Goal: Task Accomplishment & Management: Use online tool/utility

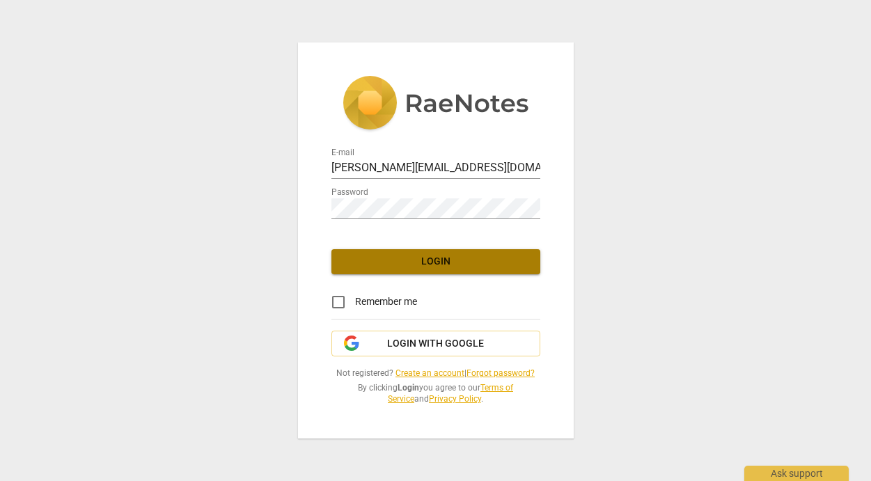
click at [444, 263] on span "Login" at bounding box center [436, 262] width 187 height 14
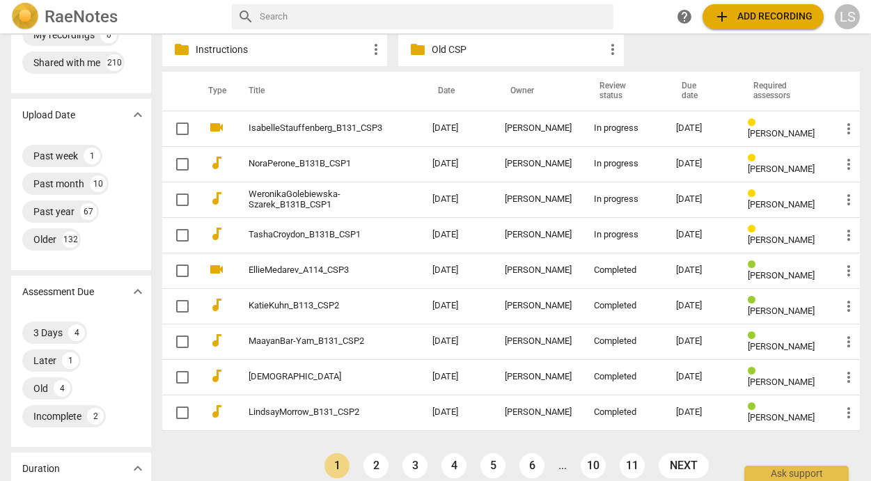
scroll to position [89, 0]
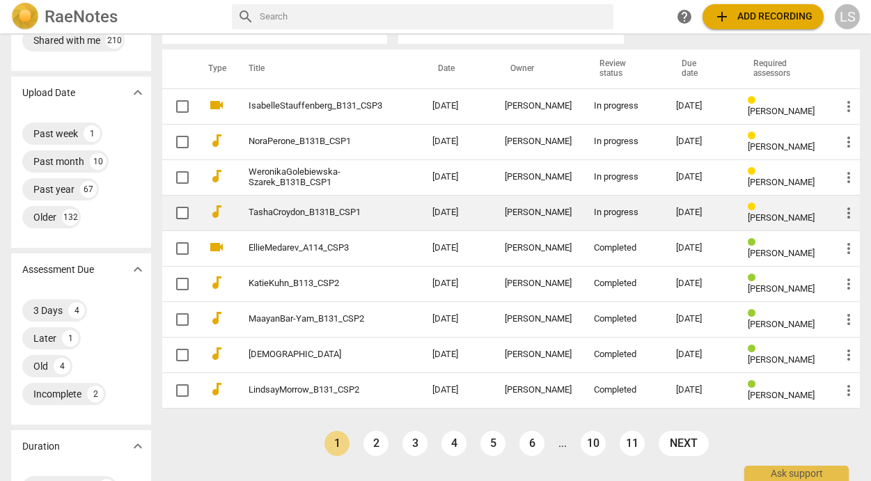
click at [694, 212] on div "[DATE]" at bounding box center [700, 213] width 49 height 10
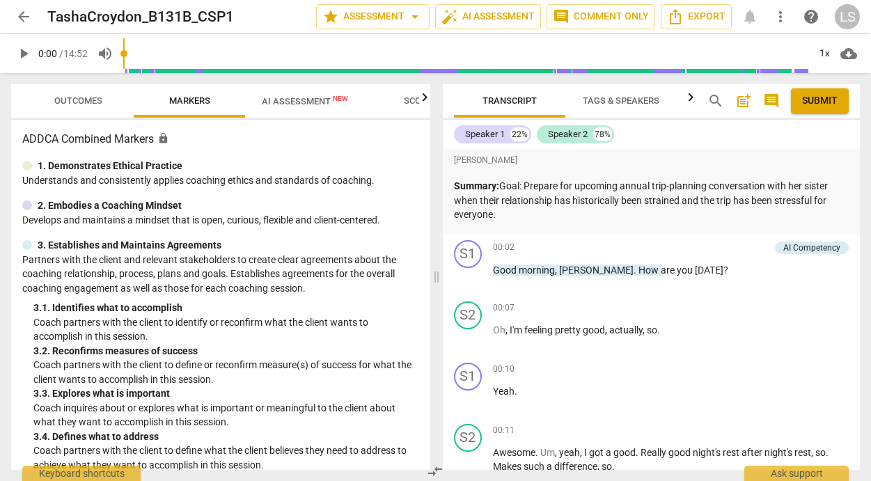
click at [25, 54] on span "play_arrow" at bounding box center [23, 53] width 17 height 17
click at [24, 52] on span "pause" at bounding box center [23, 53] width 17 height 17
type input "6"
click at [727, 247] on p "Add competency" at bounding box center [737, 248] width 66 height 13
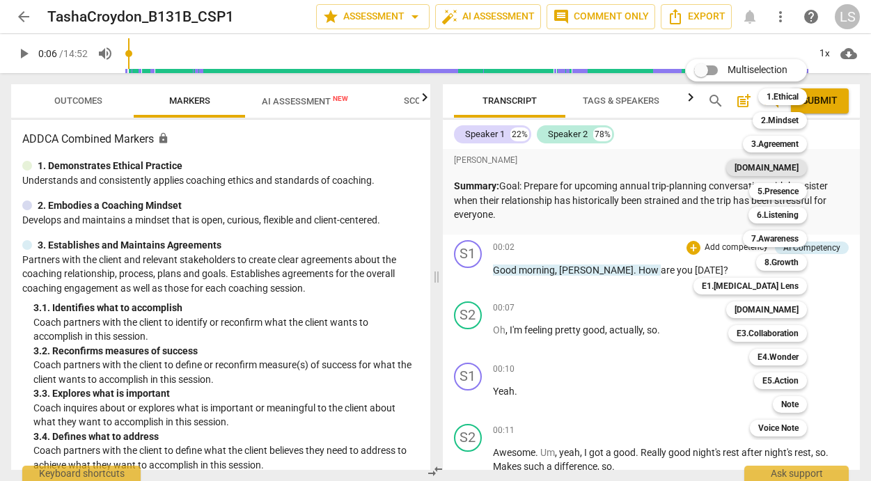
click at [793, 166] on b "[DOMAIN_NAME]" at bounding box center [767, 168] width 64 height 17
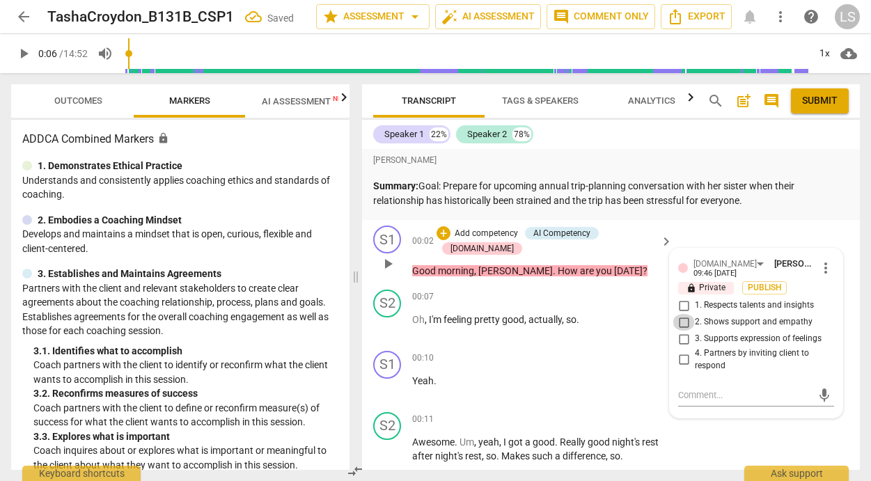
click at [676, 322] on input "2. Shows support and empathy" at bounding box center [684, 322] width 22 height 17
checkbox input "true"
click at [675, 358] on input "4. Partners by inviting client to respond" at bounding box center [684, 360] width 22 height 17
checkbox input "true"
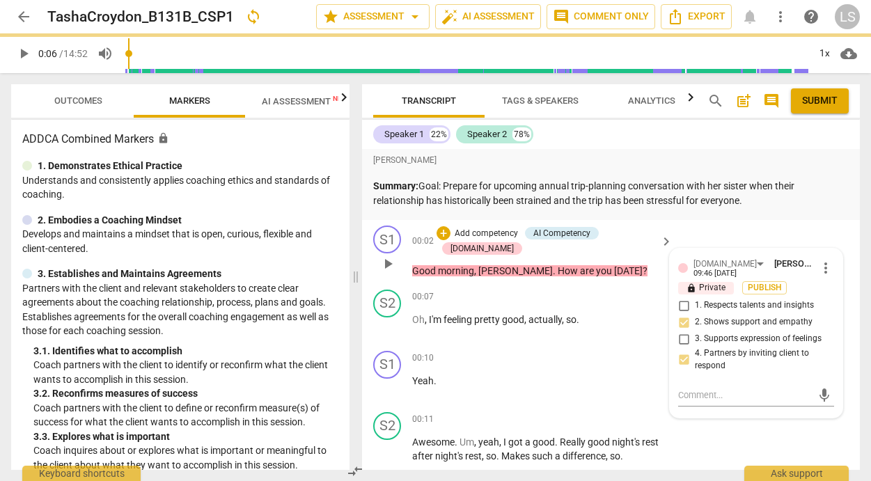
click at [682, 339] on input "3. Supports expression of feelings" at bounding box center [684, 339] width 22 height 17
checkbox input "true"
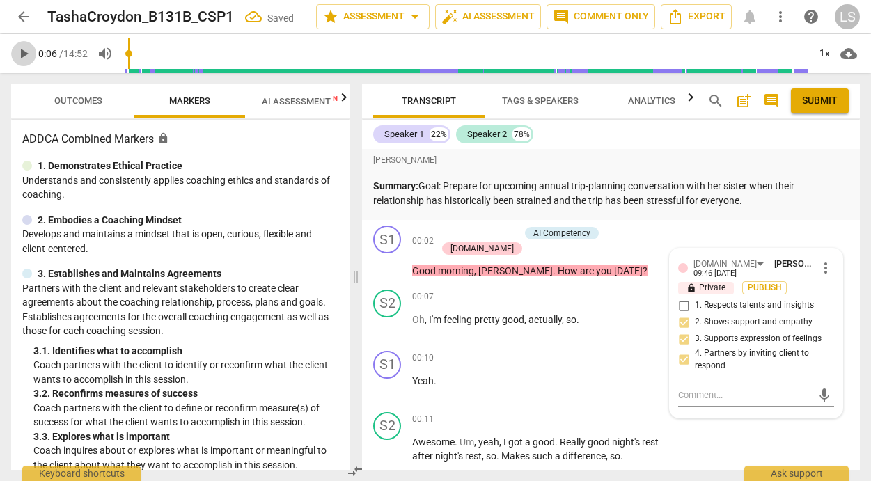
click at [24, 52] on span "play_arrow" at bounding box center [23, 53] width 17 height 17
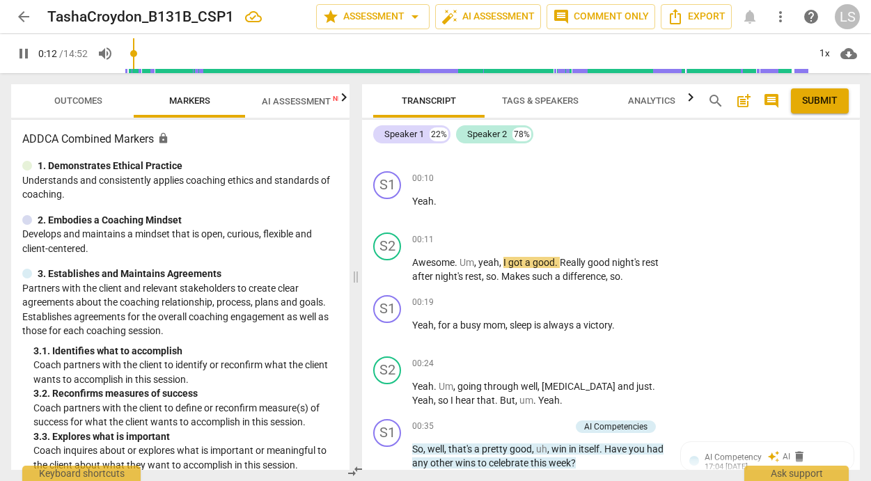
scroll to position [240, 0]
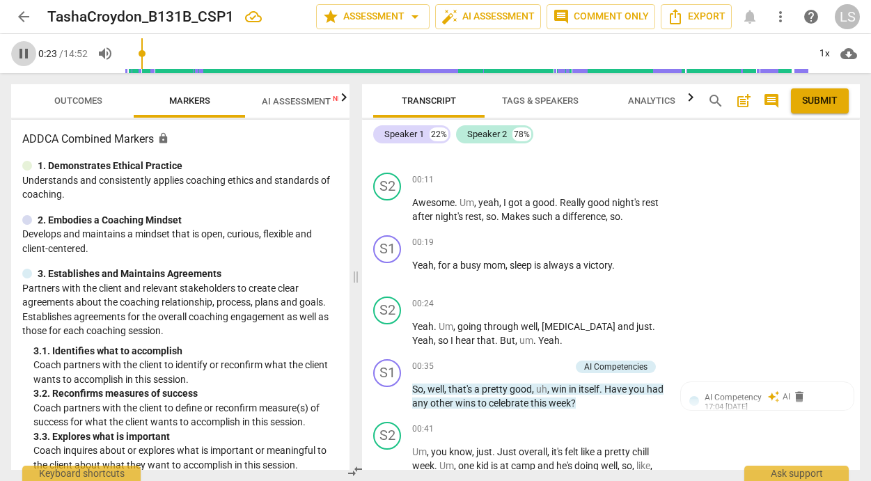
click at [26, 51] on span "pause" at bounding box center [23, 53] width 17 height 17
type input "24"
click at [602, 239] on p "Add competency" at bounding box center [623, 243] width 66 height 13
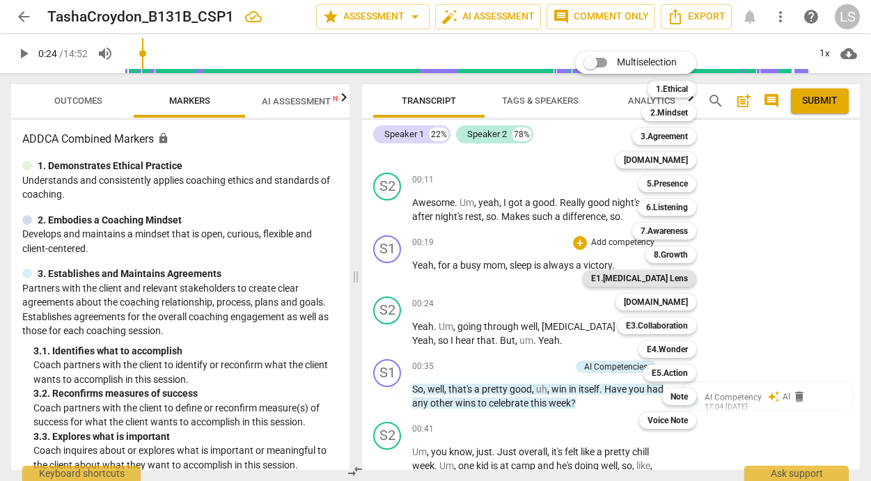
click at [675, 274] on b "E1.[MEDICAL_DATA] Lens" at bounding box center [639, 278] width 97 height 17
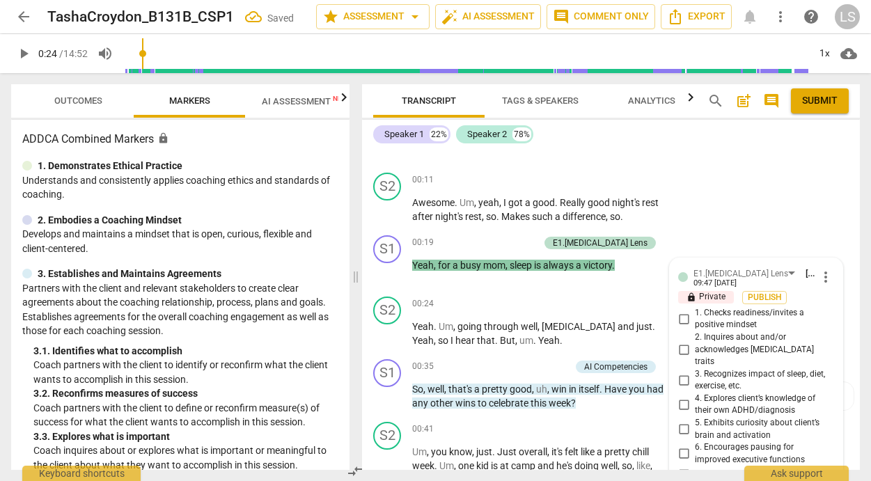
scroll to position [487, 0]
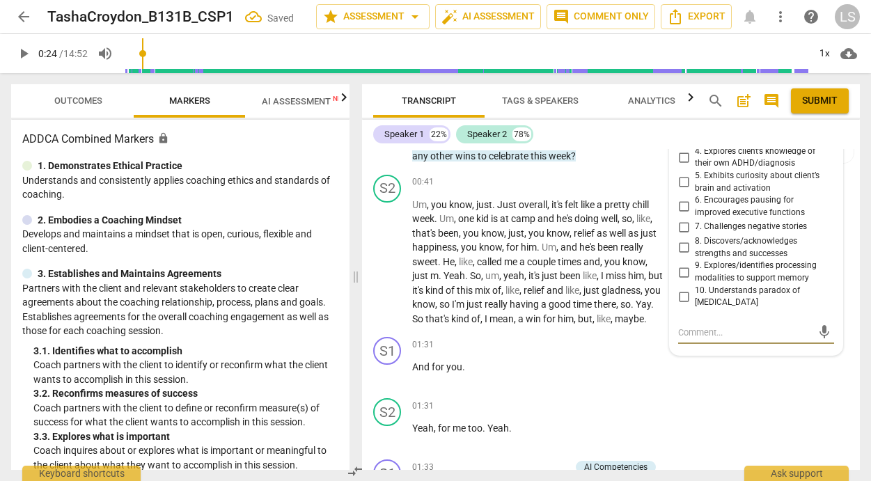
click at [681, 174] on input "5. Exhibits curiosity about client’s brain and activation" at bounding box center [684, 182] width 22 height 17
checkbox input "true"
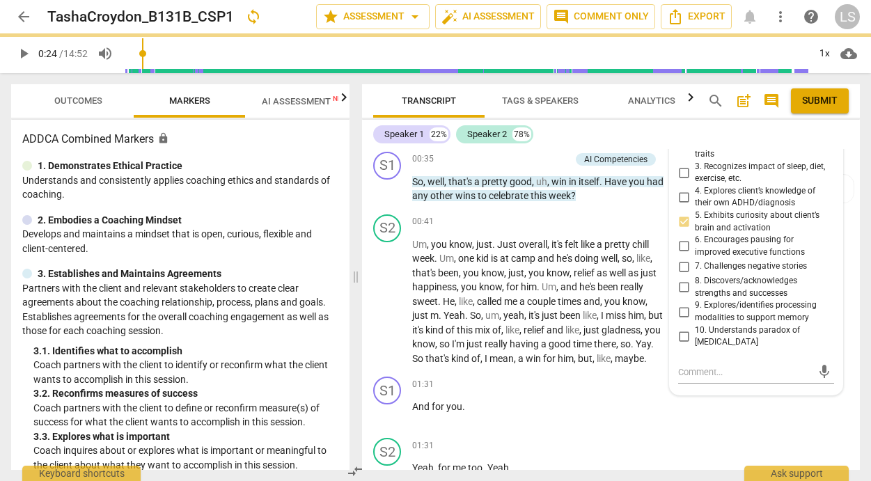
scroll to position [407, 0]
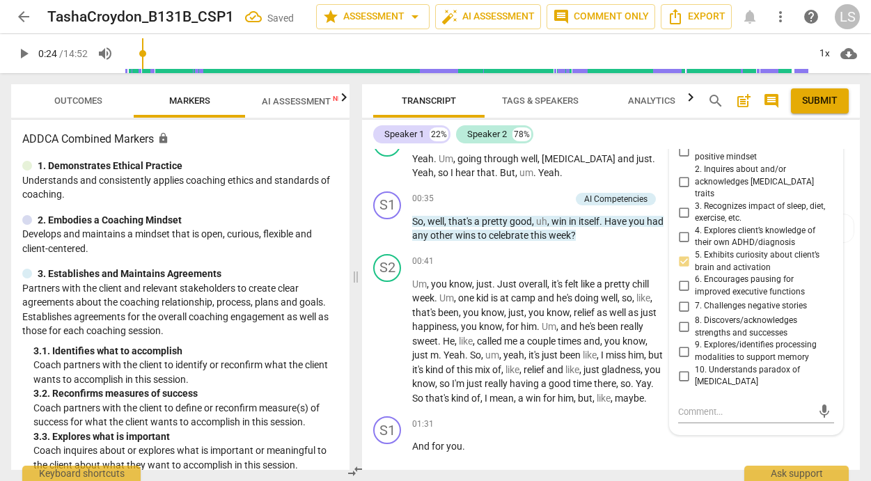
click at [678, 204] on input "3. Recognizes impact of sleep, diet, exercise, etc." at bounding box center [684, 212] width 22 height 17
checkbox input "true"
click at [678, 254] on input "5. Exhibits curiosity about client’s brain and activation" at bounding box center [684, 262] width 22 height 17
click at [681, 254] on input "5. Exhibits curiosity about client’s brain and activation" at bounding box center [684, 262] width 22 height 17
checkbox input "false"
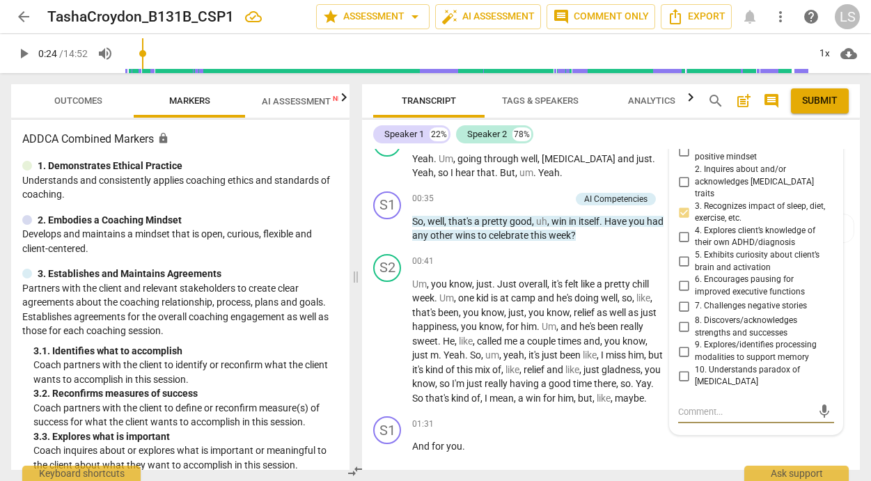
click at [698, 405] on textarea at bounding box center [745, 411] width 134 height 13
type textarea "s"
type textarea "sl"
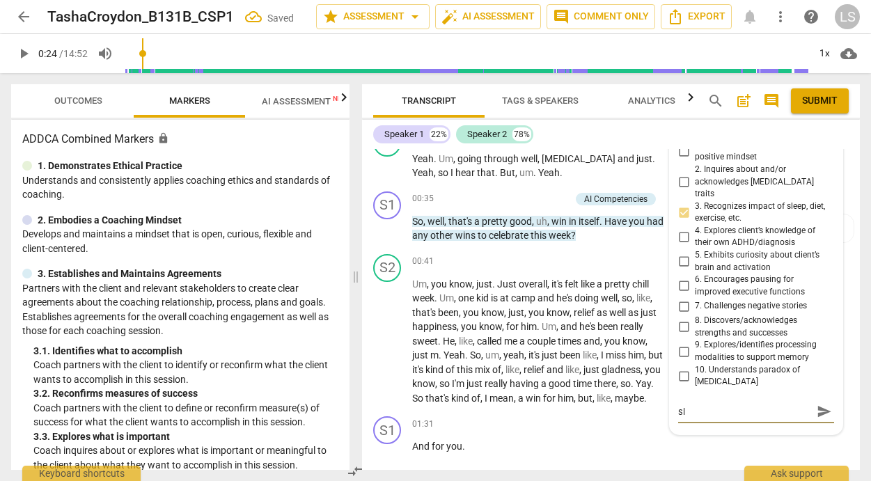
type textarea "sle"
type textarea "slee"
type textarea "sleep"
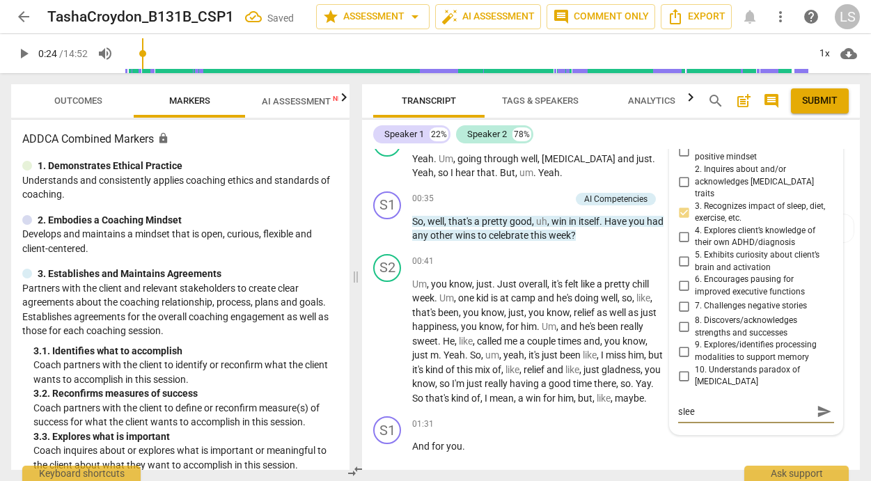
type textarea "sleep"
type textarea "sleep i"
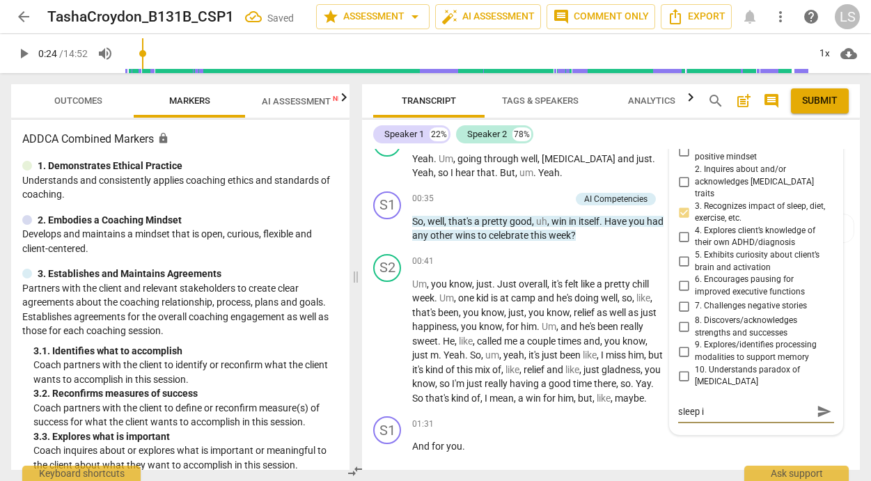
type textarea "sleep is"
type textarea "sleep is a"
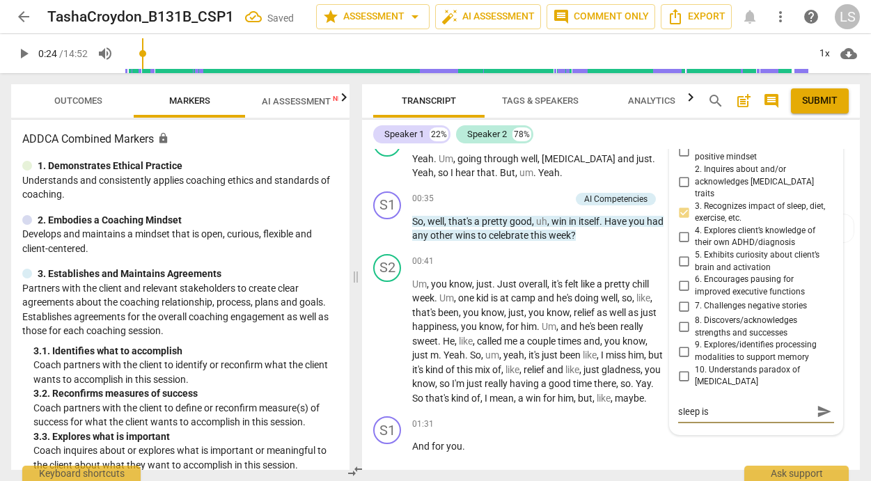
type textarea "sleep is a"
type textarea "sleep is a v"
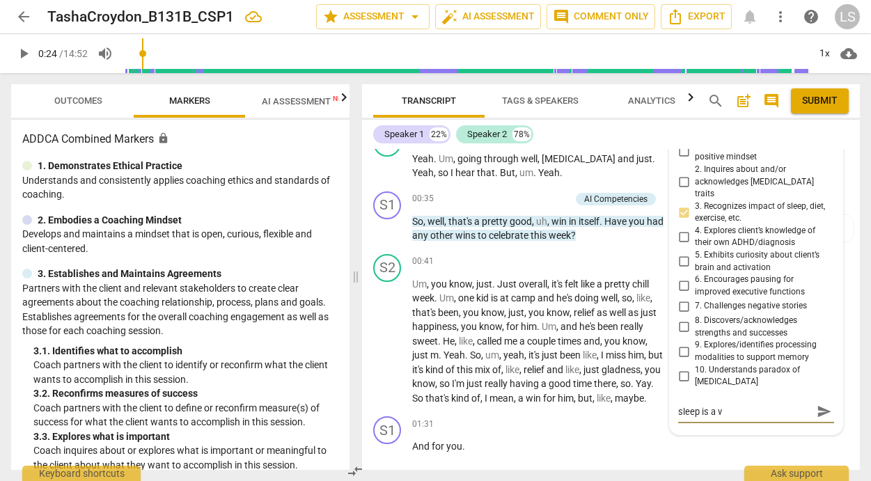
type textarea "sleep is a vi"
type textarea "sleep is a vic"
type textarea "sleep is a vict"
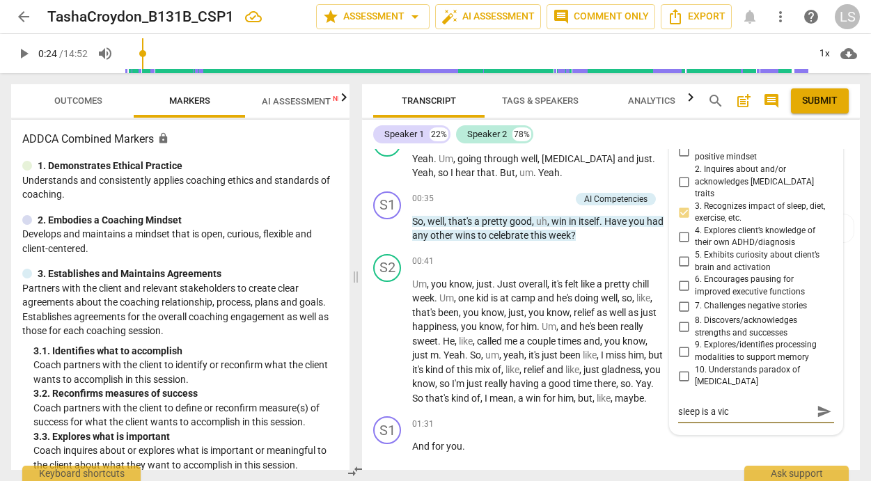
type textarea "sleep is a vict"
type textarea "sleep is a victp"
type textarea "sleep is a vict"
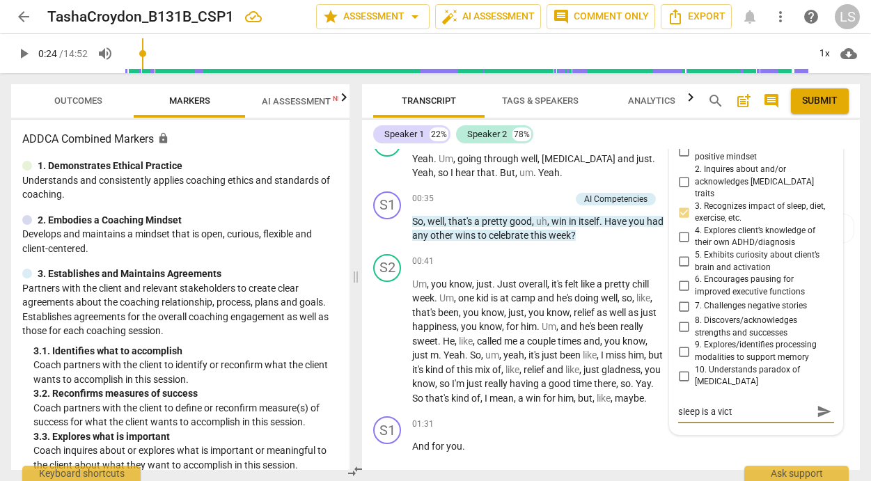
type textarea "sleep is a victo"
type textarea "sleep is a [PERSON_NAME]"
type textarea "sleep is a victory"
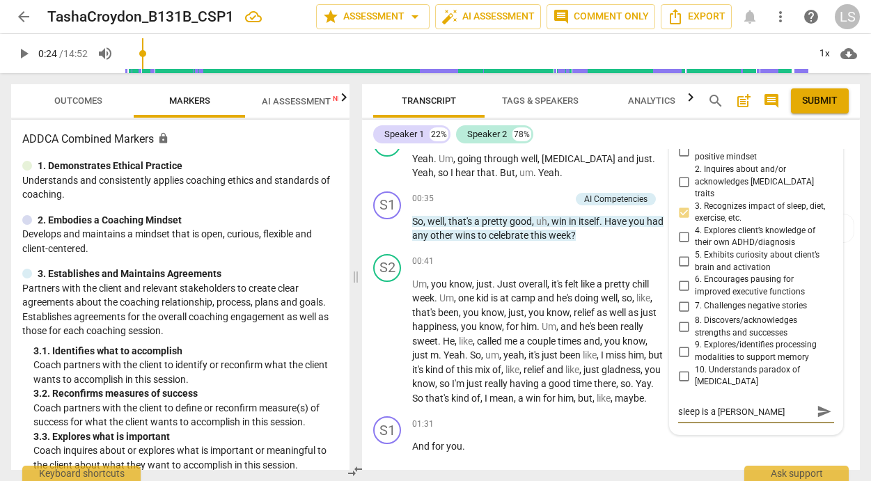
type textarea "sleep is a victory"
type textarea "sleep is a victory!"
click at [817, 404] on span "send" at bounding box center [824, 411] width 15 height 15
click at [544, 194] on p "Add competency" at bounding box center [537, 199] width 66 height 13
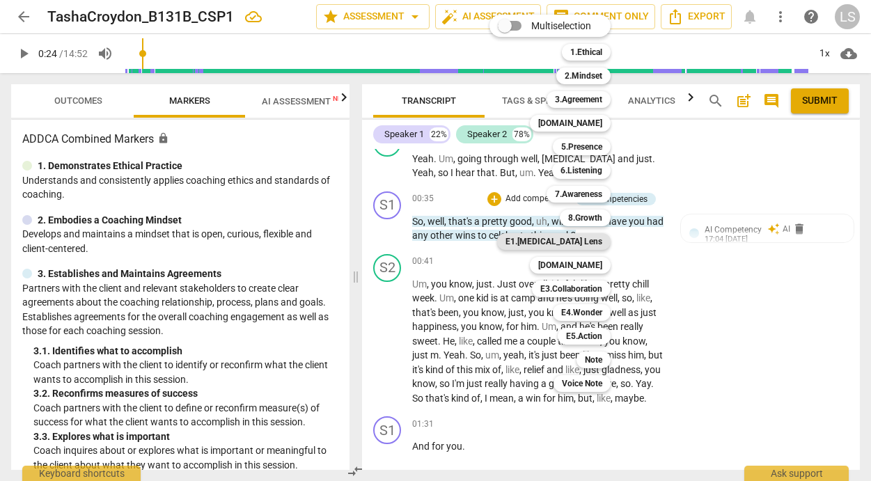
click at [578, 239] on b "E1.[MEDICAL_DATA] Lens" at bounding box center [554, 241] width 97 height 17
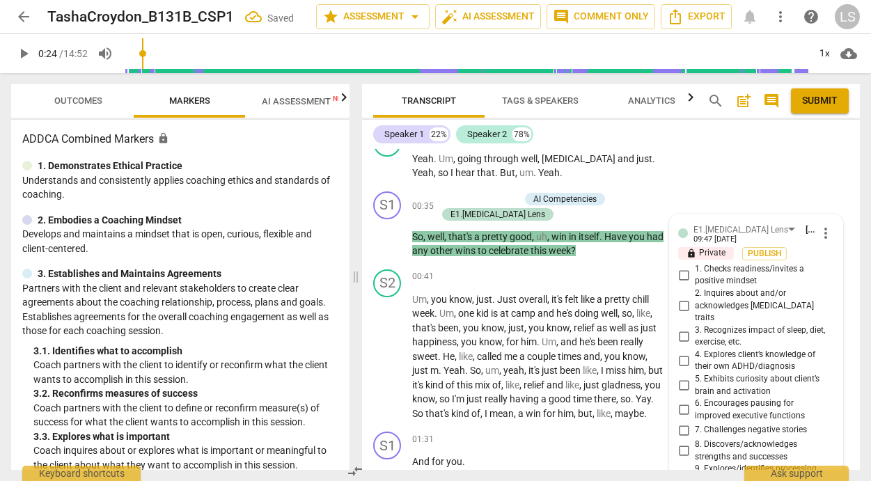
scroll to position [611, 0]
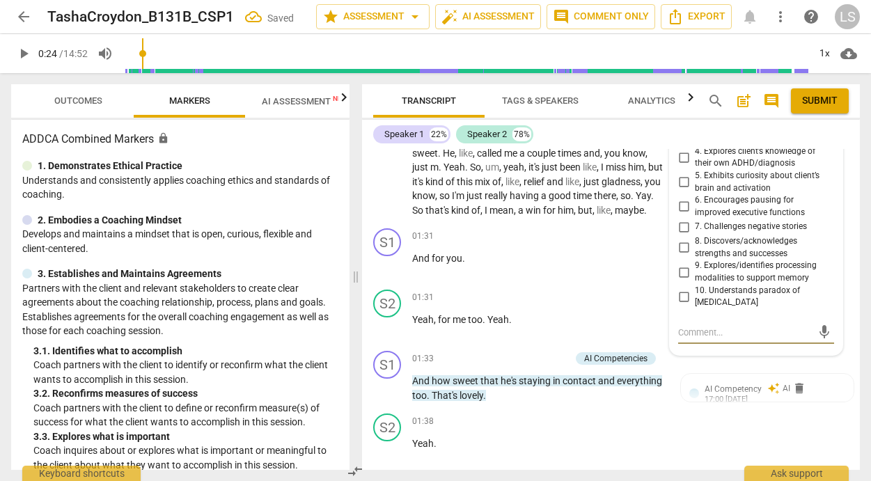
click at [684, 240] on input "8. Discovers/acknowledges strengths and successes" at bounding box center [684, 248] width 22 height 17
checkbox input "true"
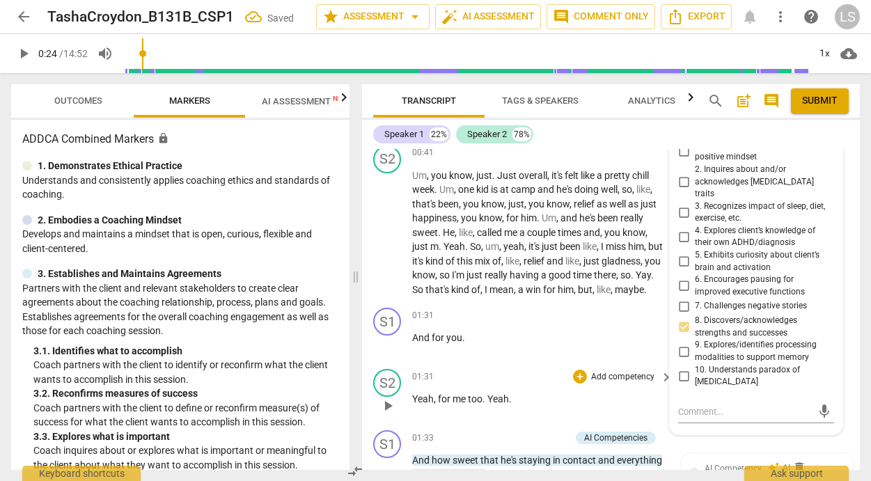
scroll to position [492, 0]
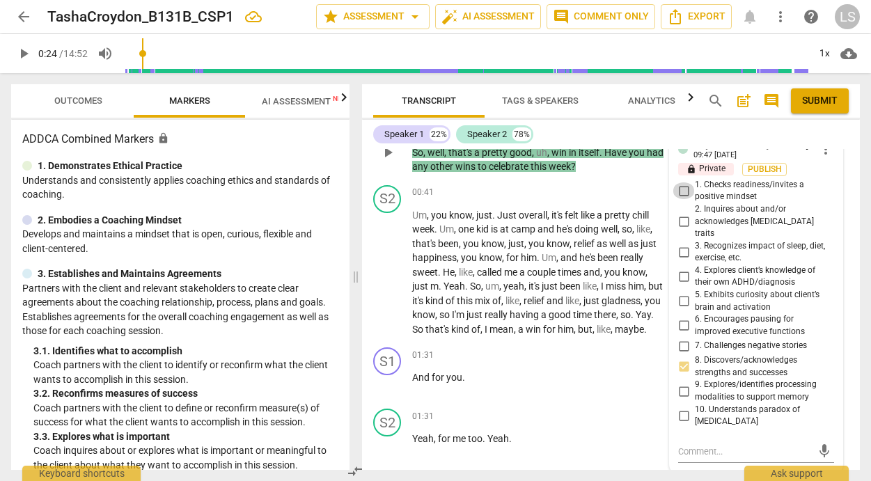
click at [683, 188] on input "1. Checks readiness/invites a positive mindset" at bounding box center [684, 190] width 22 height 17
checkbox input "true"
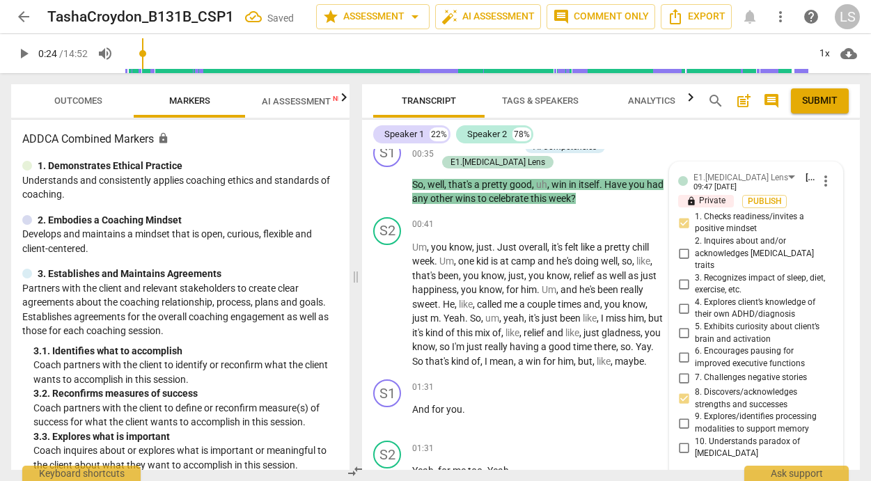
scroll to position [433, 0]
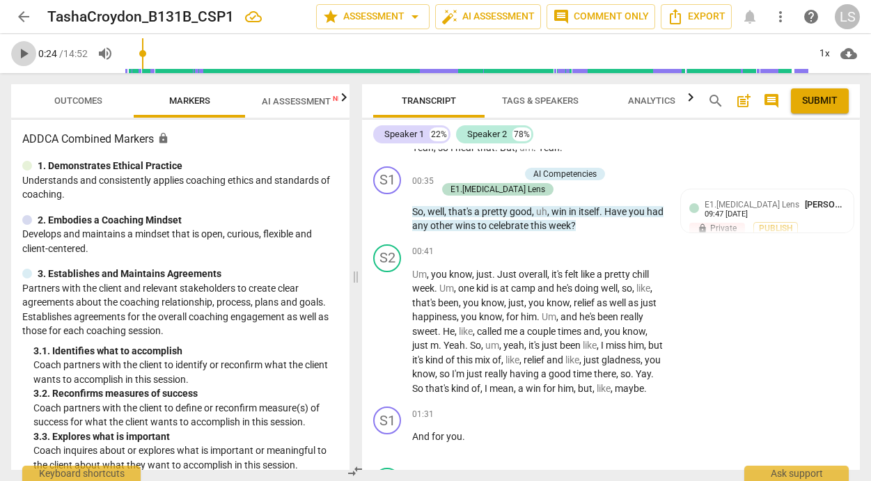
click at [24, 54] on span "play_arrow" at bounding box center [23, 53] width 17 height 17
click at [22, 54] on span "pause" at bounding box center [23, 53] width 17 height 17
type input "43"
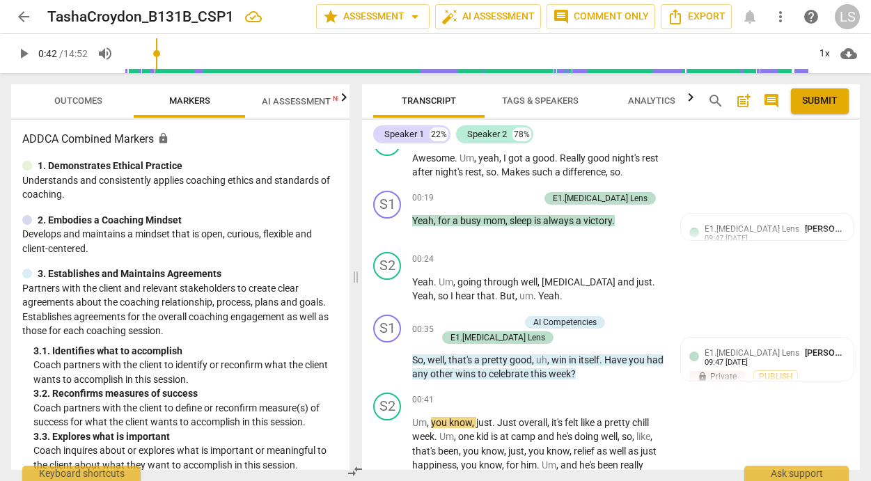
scroll to position [383, 0]
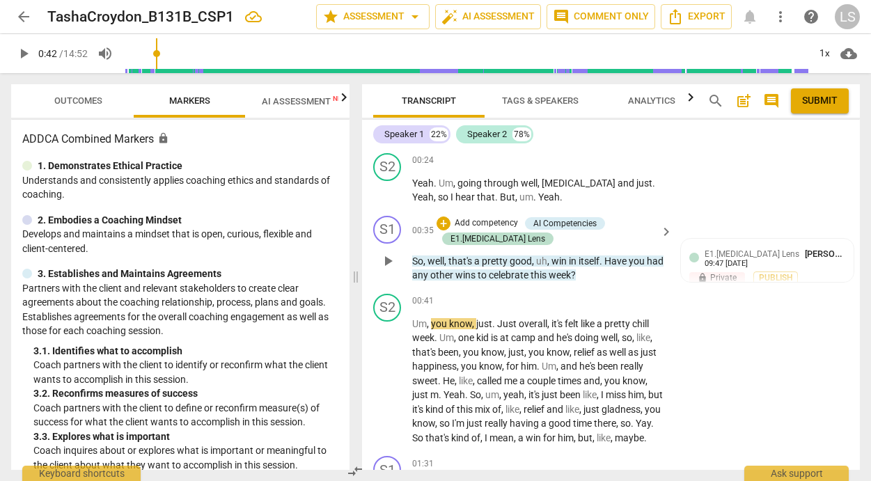
click at [598, 240] on div "+ Add competency AI Competencies E1.[MEDICAL_DATA] Lens" at bounding box center [546, 231] width 219 height 31
click at [502, 219] on p "Add competency" at bounding box center [486, 223] width 66 height 13
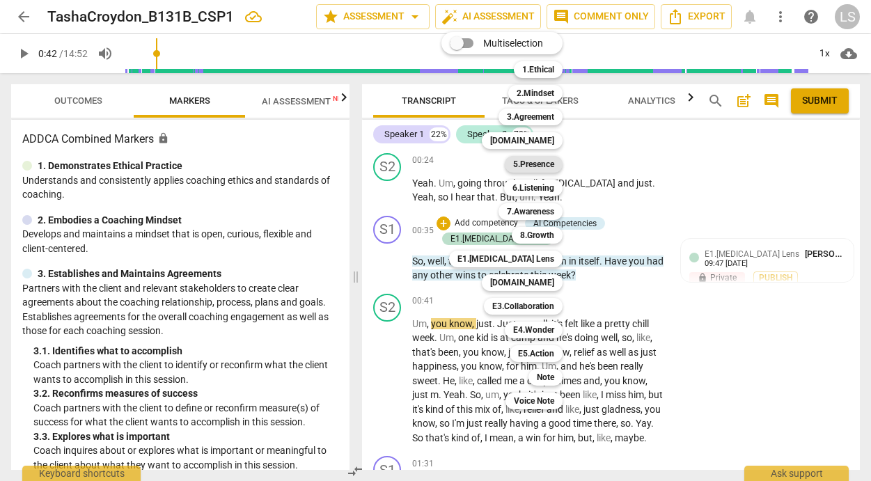
click at [550, 164] on b "5.Presence" at bounding box center [533, 164] width 41 height 17
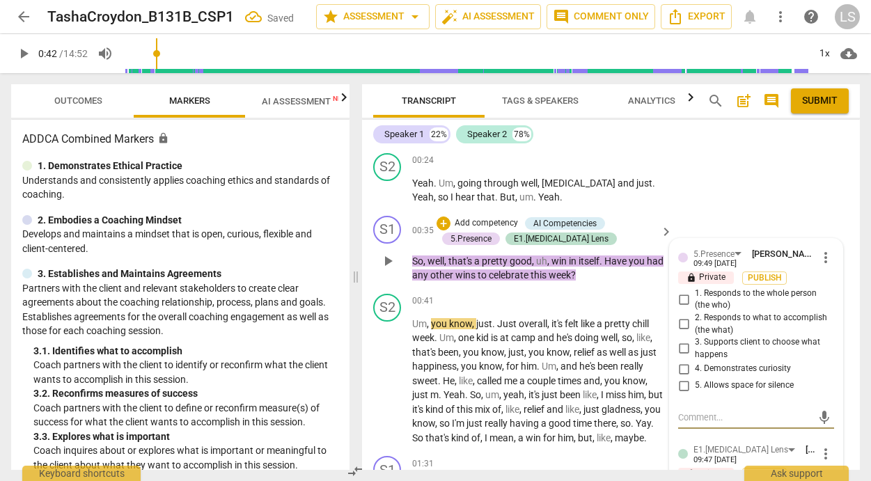
click at [677, 366] on input "4. Demonstrates curiosity" at bounding box center [684, 369] width 22 height 17
checkbox input "true"
click at [26, 52] on span "play_arrow" at bounding box center [23, 53] width 17 height 17
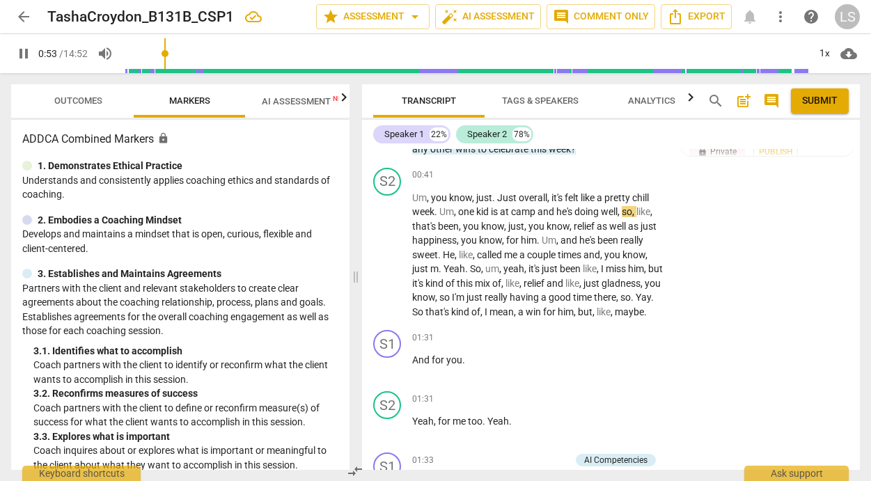
scroll to position [515, 0]
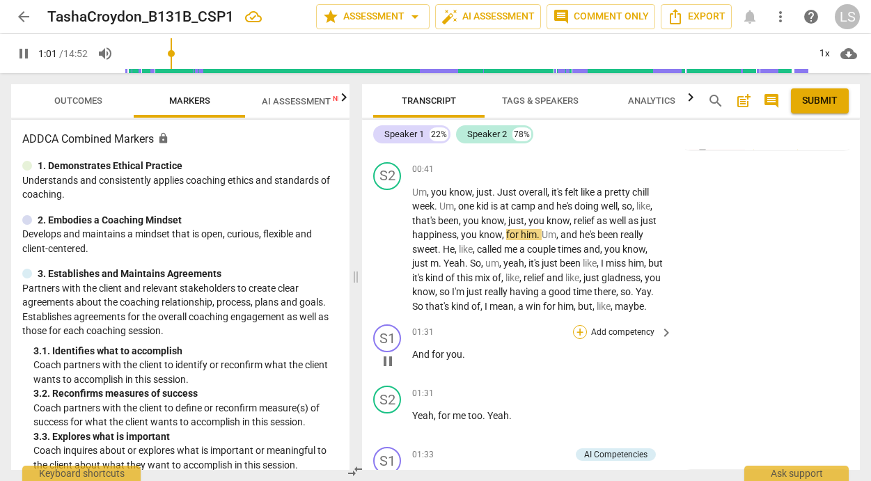
click at [577, 339] on div "+" at bounding box center [580, 332] width 14 height 14
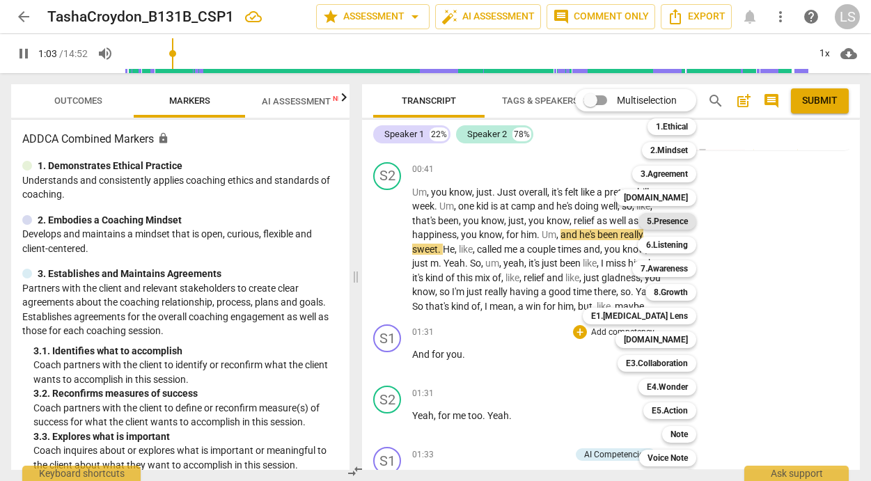
click at [668, 221] on b "5.Presence" at bounding box center [667, 221] width 41 height 17
type input "64"
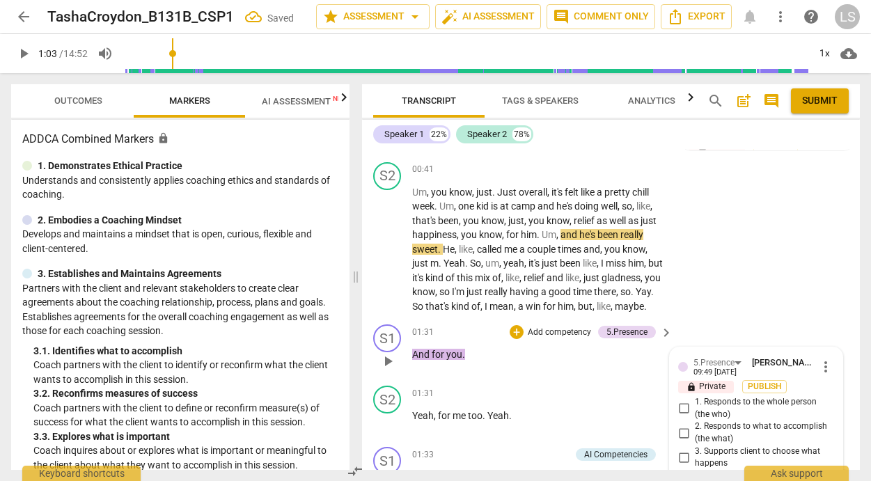
scroll to position [744, 0]
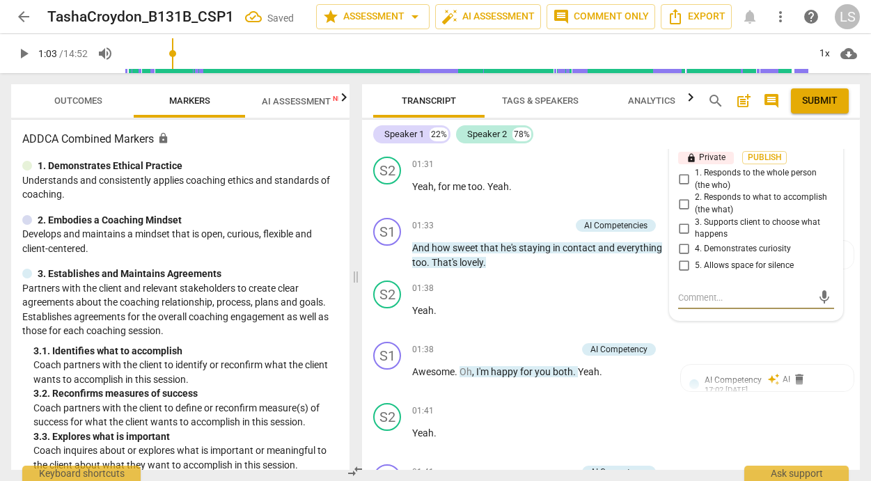
click at [678, 188] on input "1. Responds to the whole person (the who)" at bounding box center [684, 179] width 22 height 17
checkbox input "true"
click at [713, 304] on textarea at bounding box center [745, 297] width 134 height 13
type textarea "N"
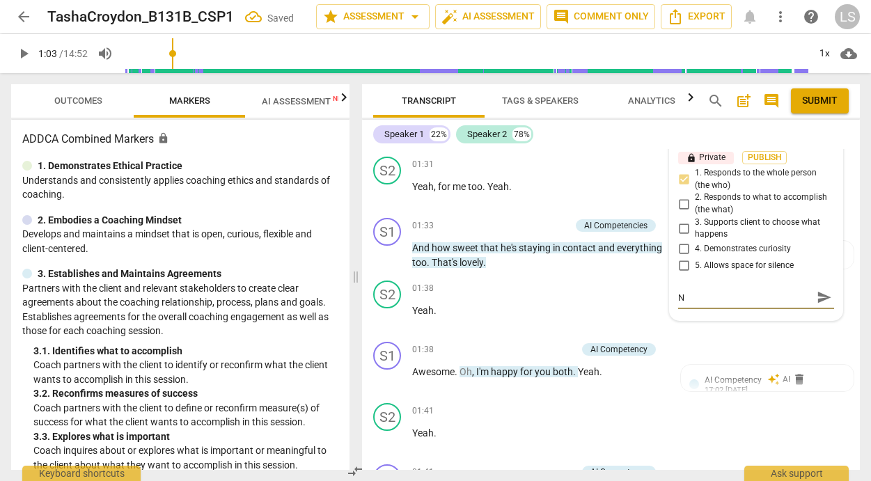
type textarea "Ni"
type textarea "Nic"
type textarea "Nice"
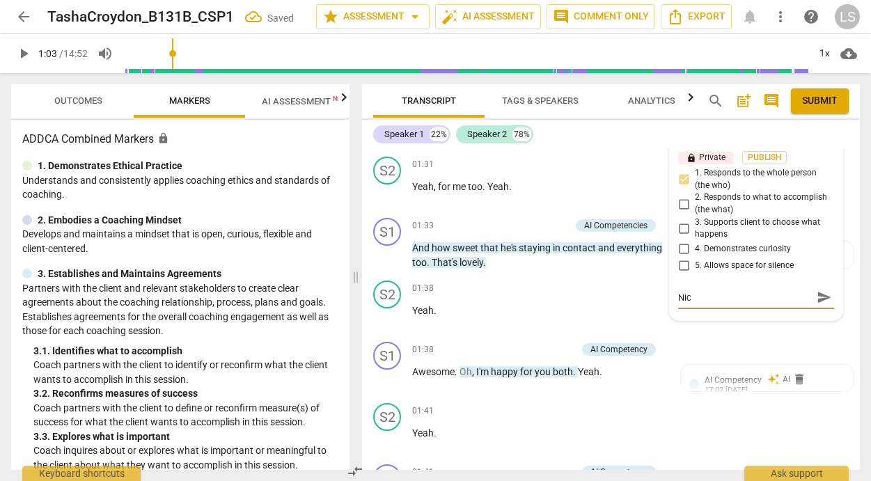
type textarea "Nice"
type textarea "Nice c"
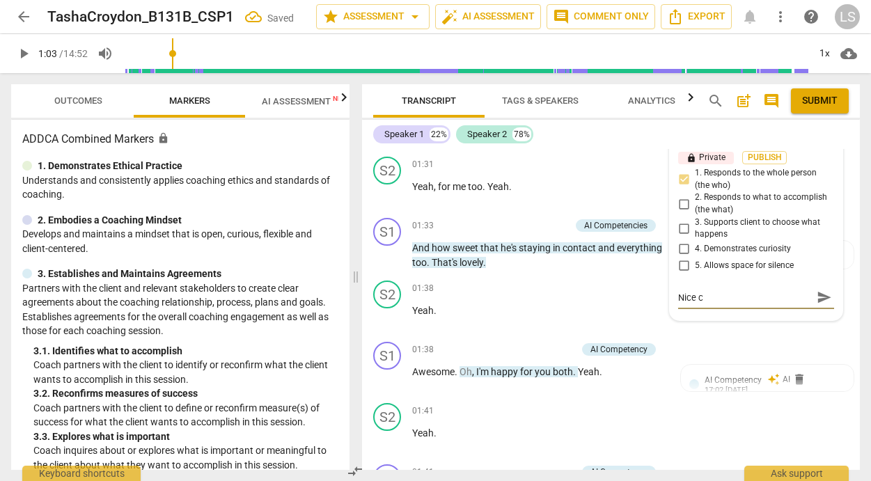
type textarea "Nice ci"
type textarea "Nice cir"
type textarea "Nice circ"
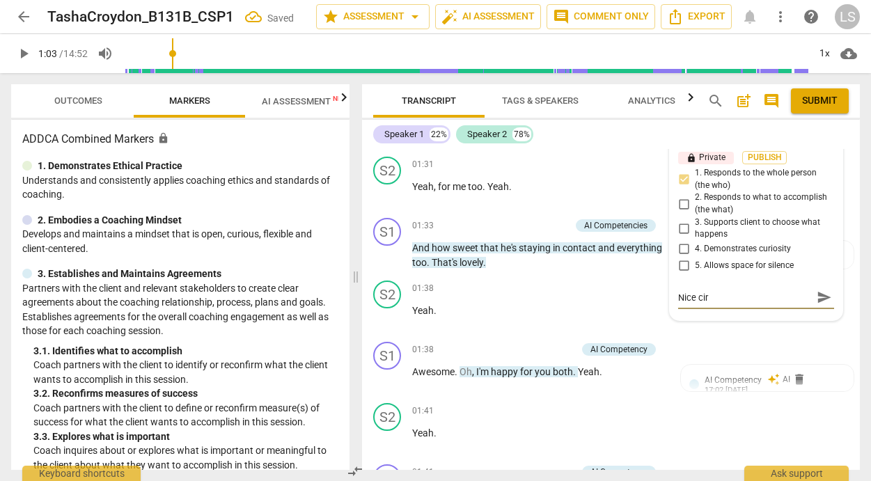
type textarea "Nice circ"
type textarea "Nice circl"
type textarea "Nice circle"
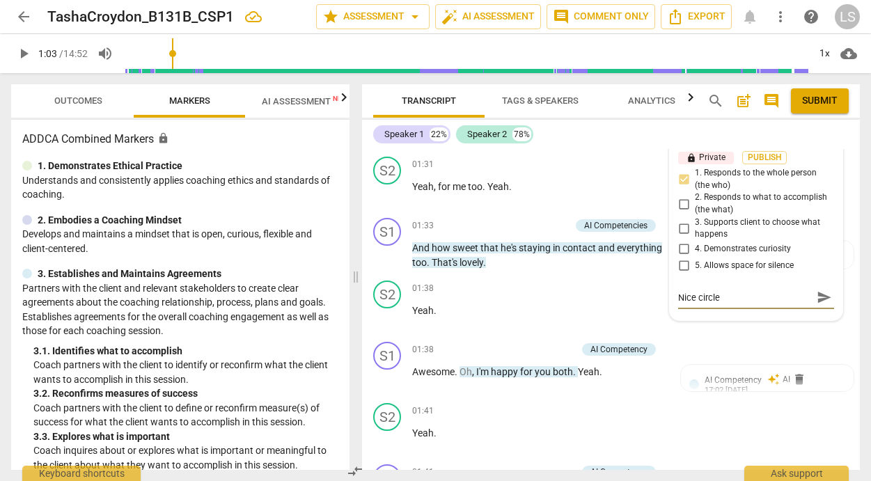
type textarea "Nice circle"
type textarea "Nice circle b"
type textarea "Nice circle ba"
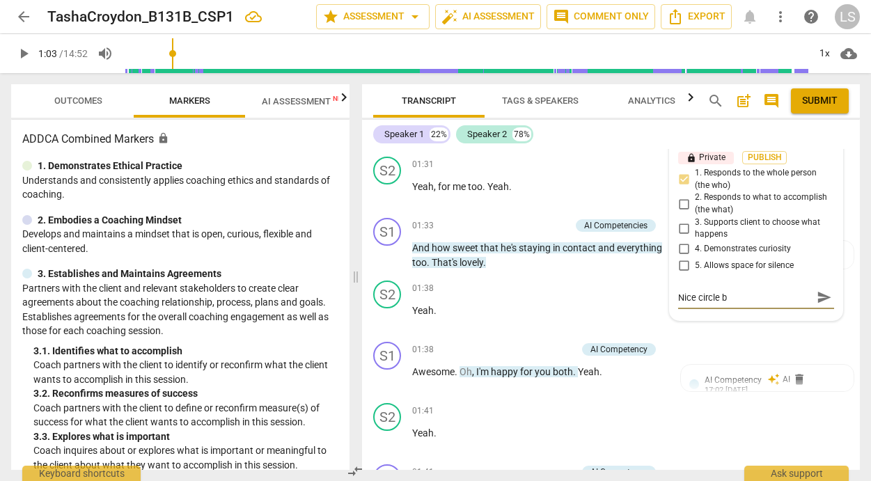
type textarea "Nice circle ba"
type textarea "Nice circle bac"
type textarea "Nice circle back"
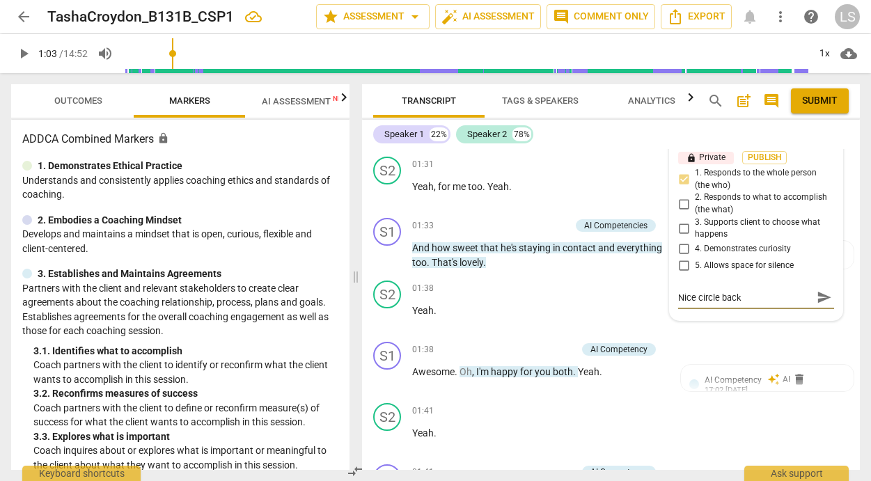
type textarea "Nice circle back"
type textarea "Nice circle back t"
type textarea "Nice circle back to"
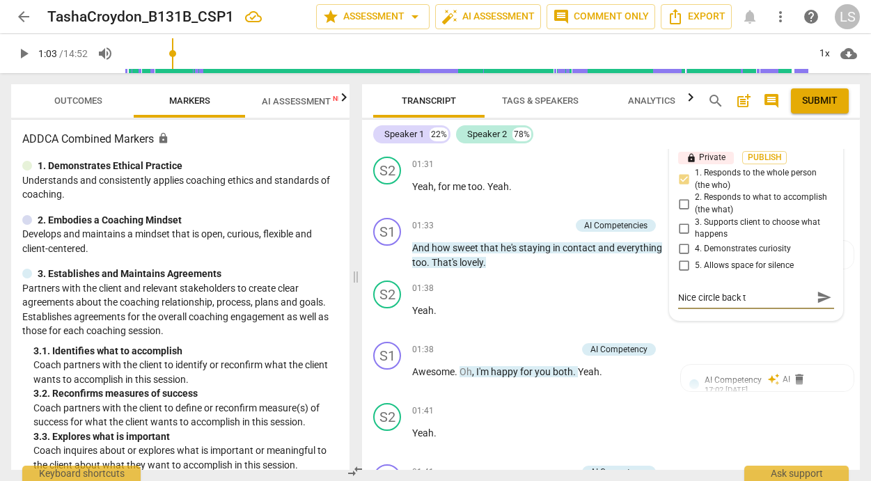
type textarea "Nice circle back to"
type textarea "Nice circle back to h"
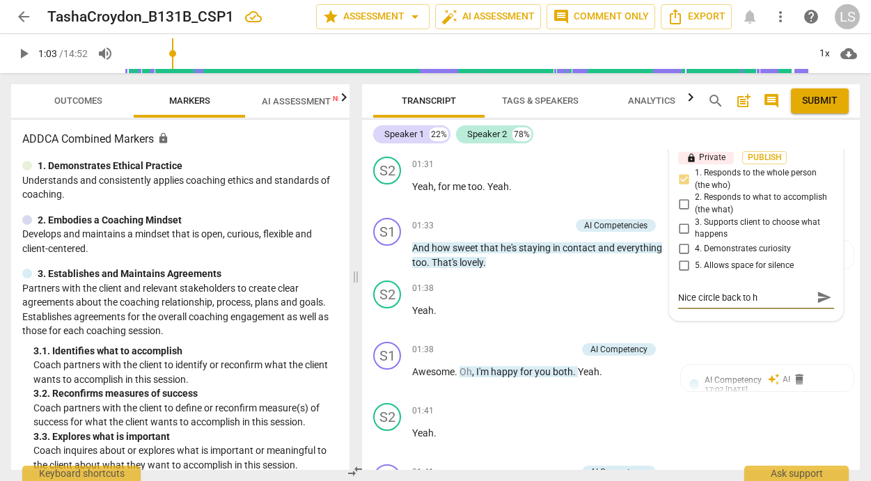
type textarea "Nice circle back to he"
type textarea "Nice circle back to her"
type textarea "Nice circle back to her!"
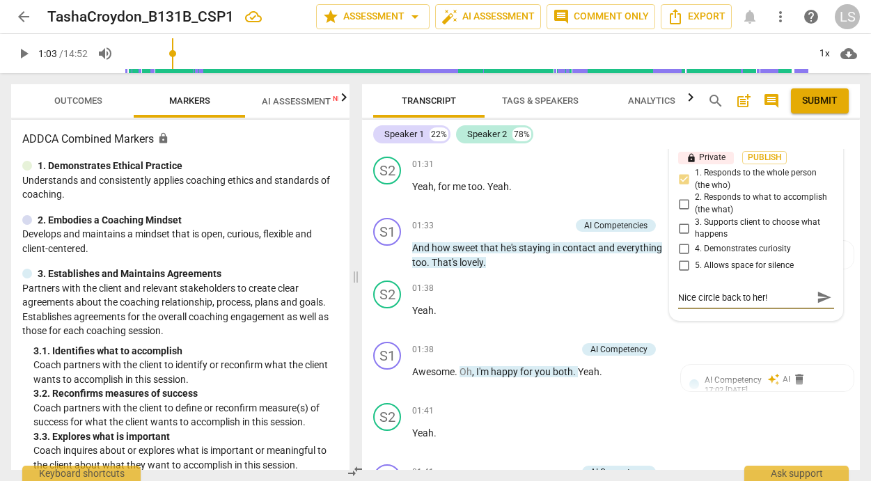
type textarea "Nice circle back to her!"
click at [817, 305] on span "send" at bounding box center [824, 297] width 15 height 15
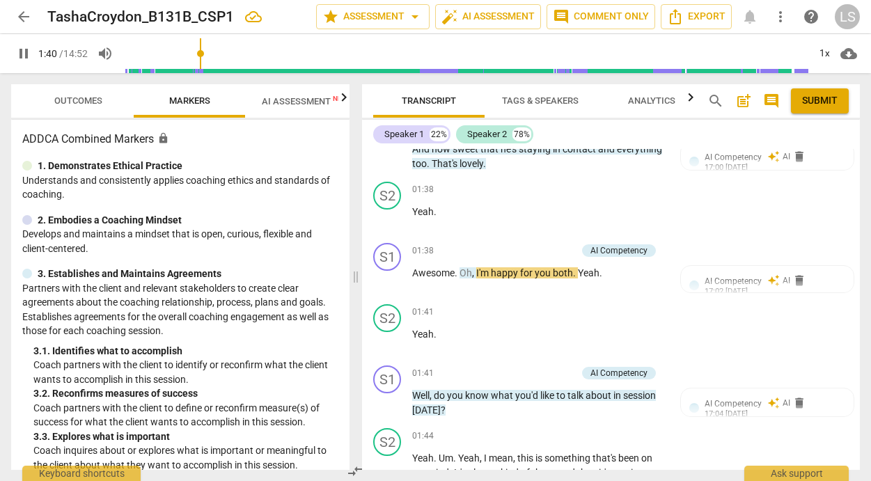
scroll to position [854, 0]
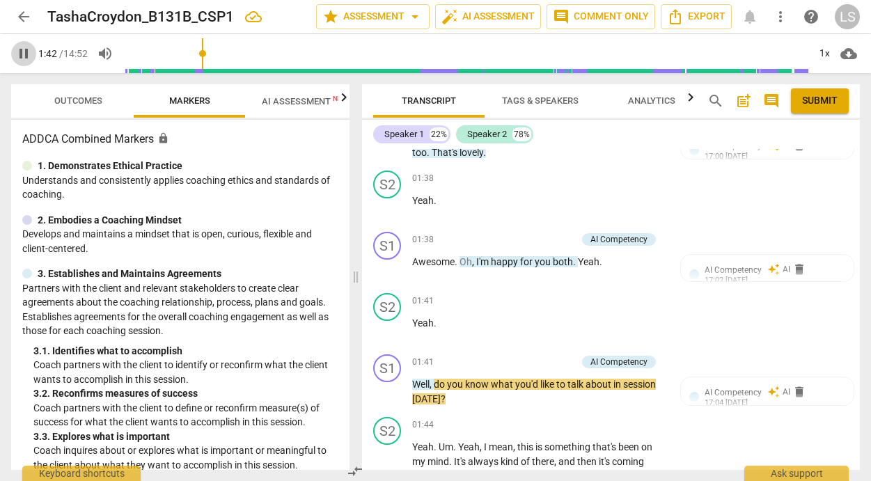
click at [20, 53] on span "pause" at bounding box center [23, 53] width 17 height 17
type input "103"
click at [557, 247] on p "Add competency" at bounding box center [544, 240] width 66 height 13
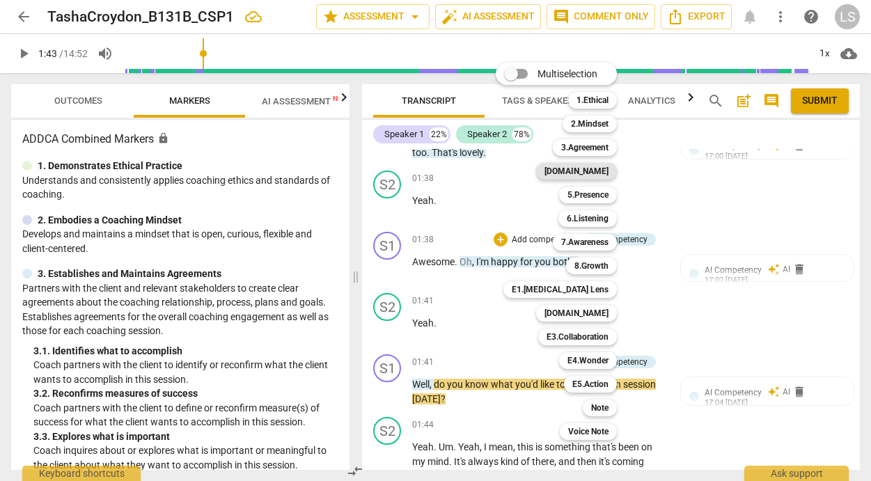
click at [600, 171] on b "[DOMAIN_NAME]" at bounding box center [577, 171] width 64 height 17
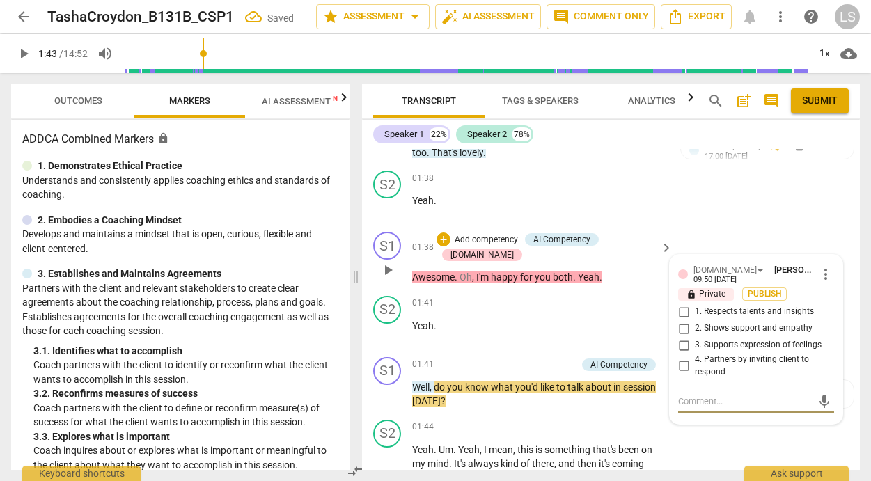
click at [683, 337] on input "2. Shows support and empathy" at bounding box center [684, 328] width 22 height 17
checkbox input "true"
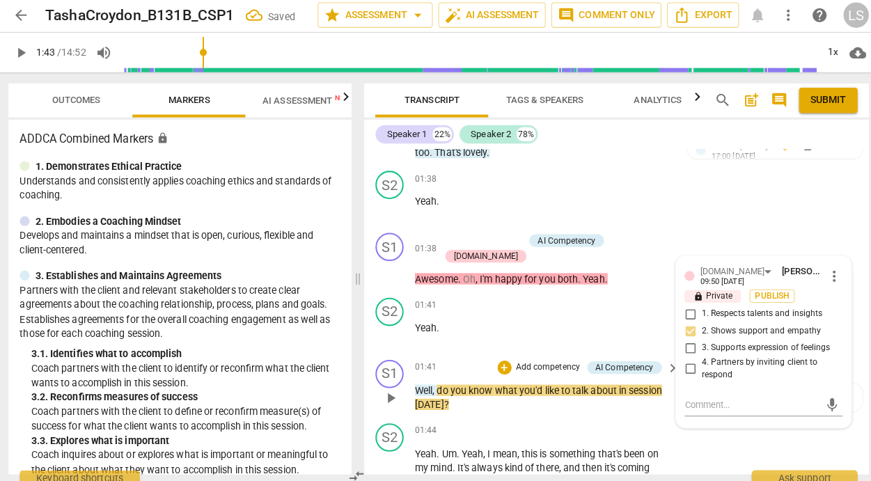
click at [553, 371] on p "Add competency" at bounding box center [544, 365] width 66 height 13
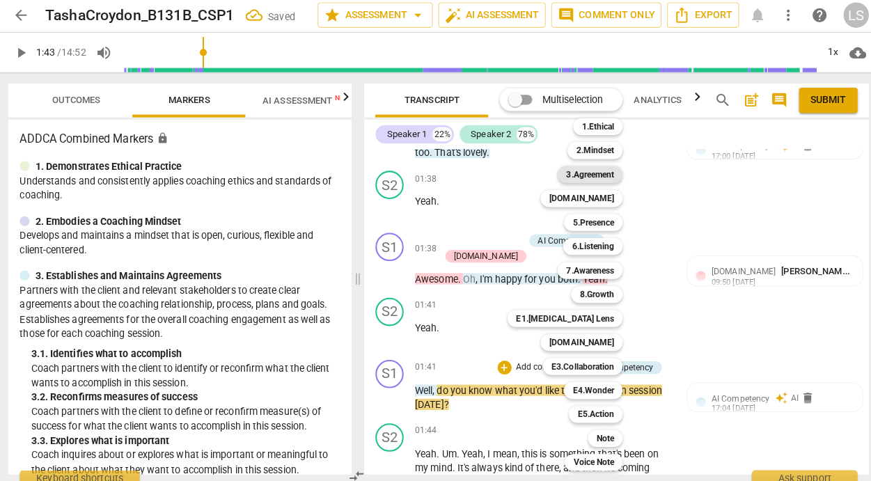
click at [598, 173] on b "3.Agreement" at bounding box center [584, 174] width 47 height 17
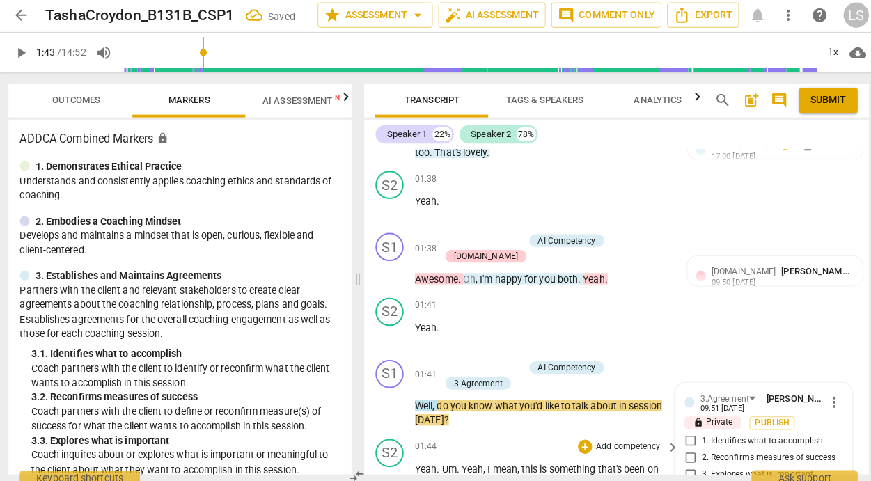
scroll to position [1080, 0]
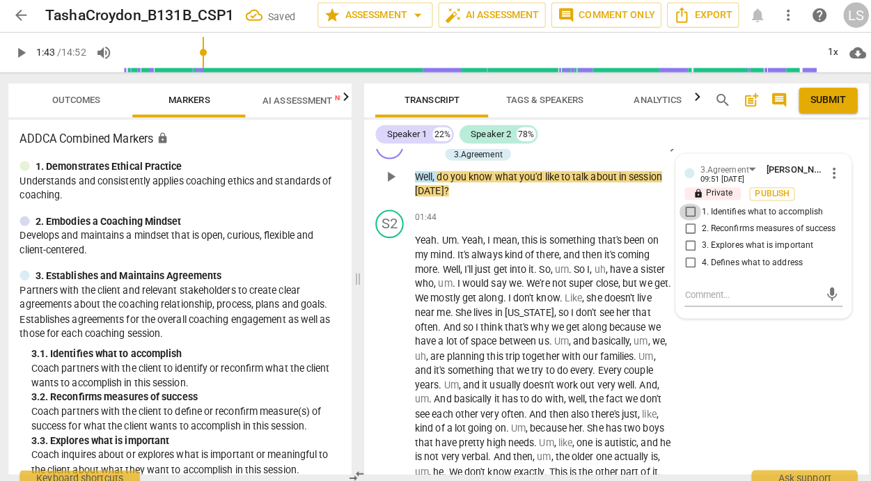
click at [678, 219] on input "1. Identifies what to accomplish" at bounding box center [684, 211] width 22 height 17
checkbox input "true"
click at [23, 52] on span "play_arrow" at bounding box center [23, 53] width 17 height 17
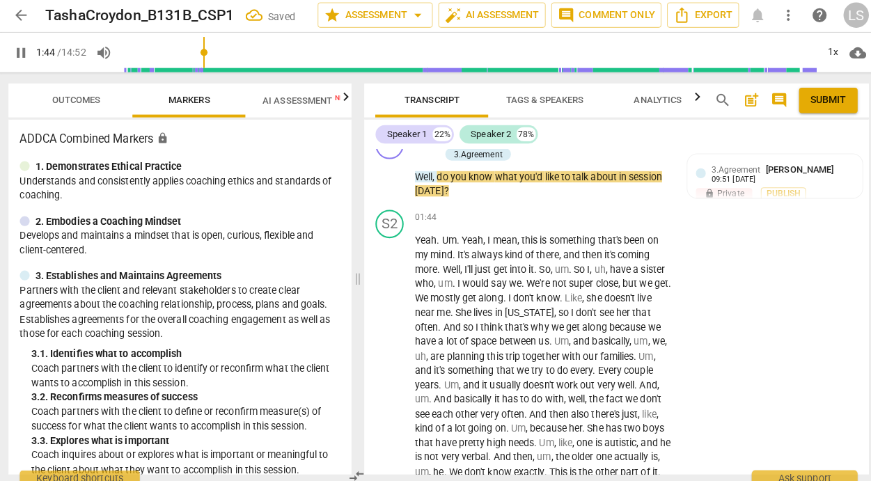
click at [23, 52] on span "pause" at bounding box center [23, 53] width 17 height 17
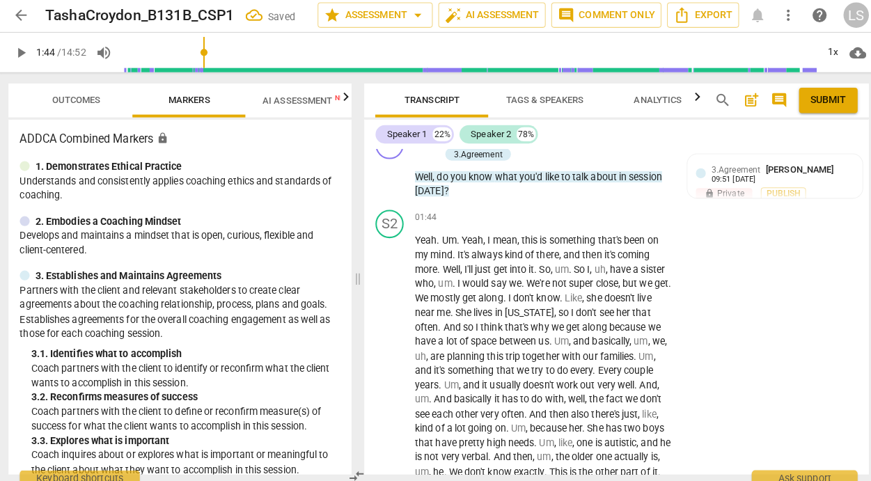
type input "105"
